Goal: Task Accomplishment & Management: Manage account settings

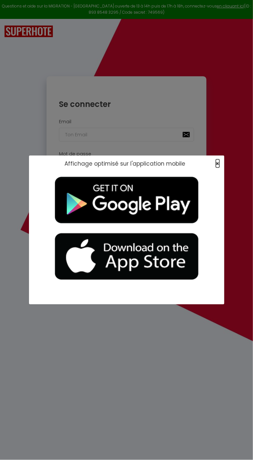
click at [217, 164] on span "×" at bounding box center [218, 163] width 4 height 8
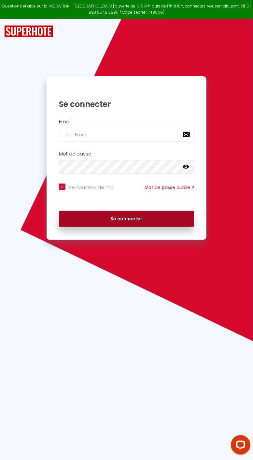
click at [174, 224] on button "Se connecter" at bounding box center [126, 219] width 135 height 16
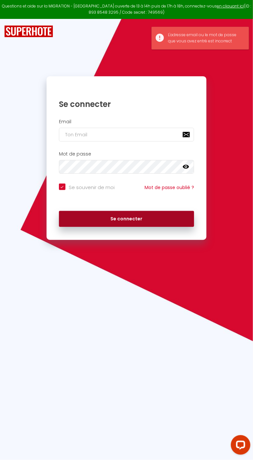
click at [159, 224] on button "Se connecter" at bounding box center [126, 219] width 135 height 16
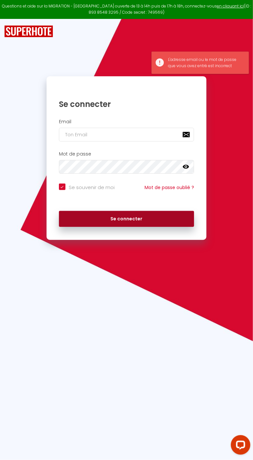
checkbox input "true"
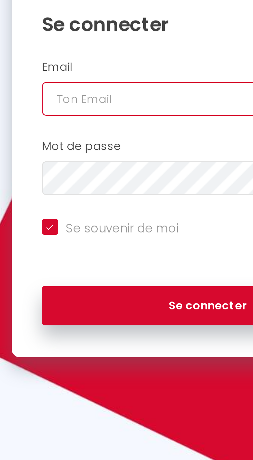
click at [104, 135] on input "email" at bounding box center [126, 135] width 135 height 14
type input "[EMAIL_ADDRESS][DOMAIN_NAME]"
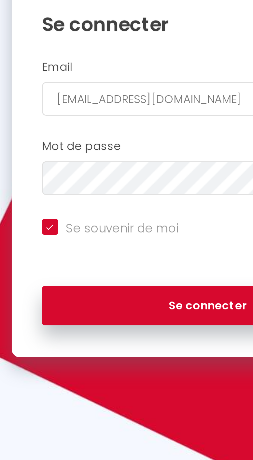
click at [59, 211] on button "Se connecter" at bounding box center [126, 219] width 135 height 16
checkbox input "true"
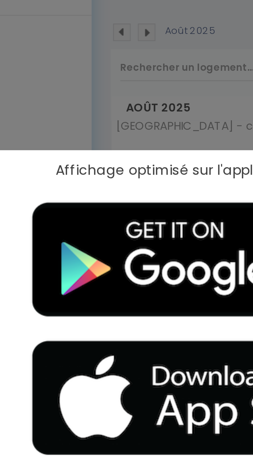
scroll to position [42, 0]
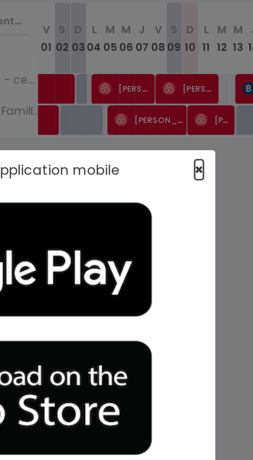
click at [219, 167] on span "×" at bounding box center [218, 163] width 4 height 8
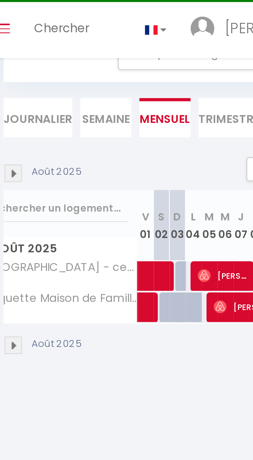
scroll to position [0, 0]
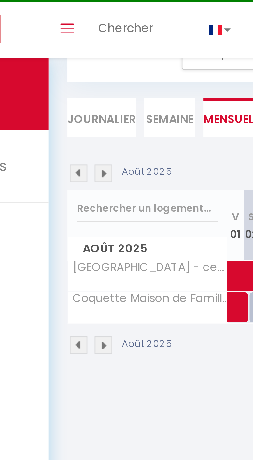
click at [103, 161] on img at bounding box center [101, 158] width 7 height 7
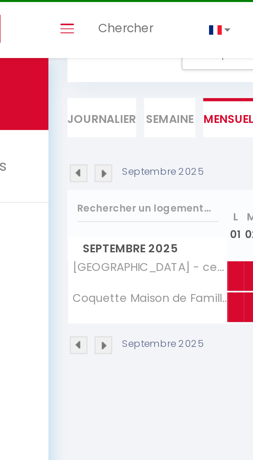
click at [90, 157] on img at bounding box center [91, 158] width 7 height 7
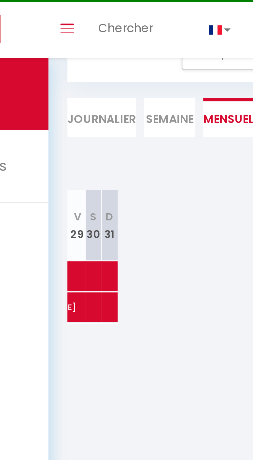
scroll to position [23, 0]
